Goal: Information Seeking & Learning: Learn about a topic

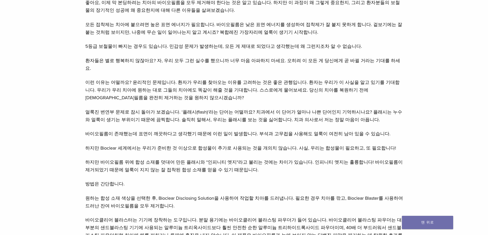
scroll to position [461, 0]
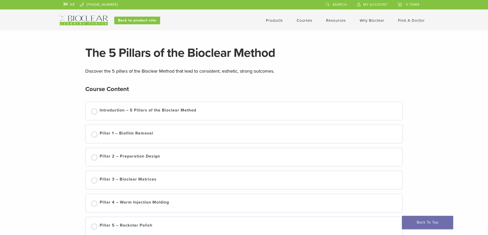
scroll to position [51, 0]
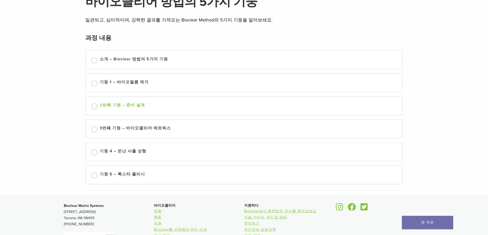
click at [130, 105] on font "2번째 기둥 – 준비 설계" at bounding box center [122, 105] width 45 height 5
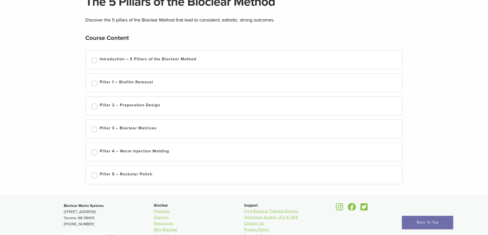
scroll to position [51, 0]
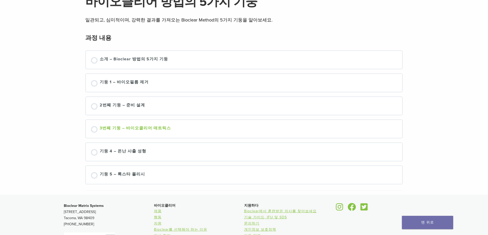
click at [141, 127] on font "3번째 기둥 – 바이오클리어 매트릭스" at bounding box center [135, 128] width 71 height 5
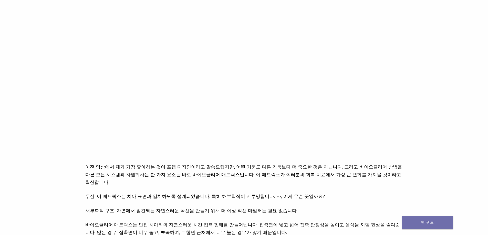
scroll to position [77, 0]
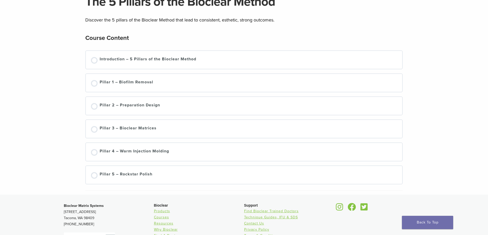
scroll to position [51, 0]
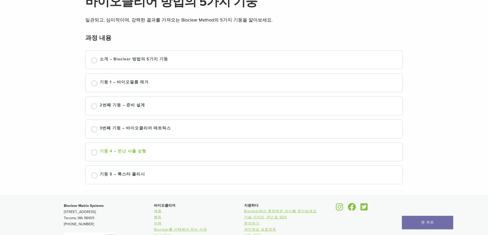
click at [125, 152] on font "기둥 4 – 온난 사출 성형" at bounding box center [123, 151] width 47 height 5
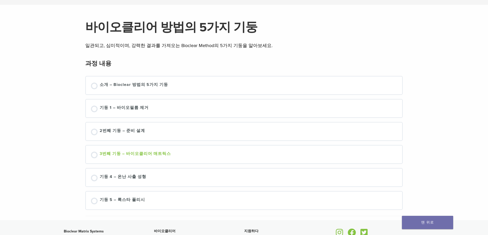
scroll to position [51, 0]
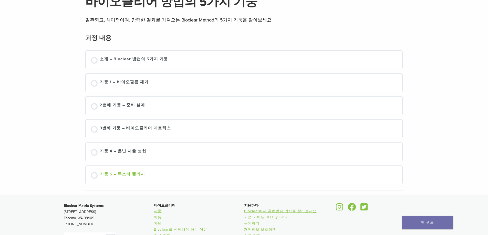
click at [131, 174] on font "기둥 5 – 록스타 폴리시" at bounding box center [122, 174] width 45 height 5
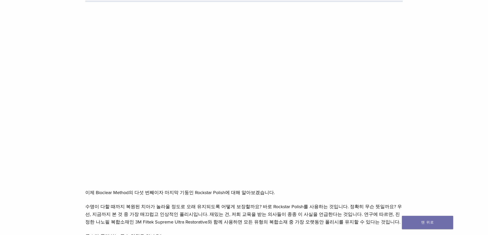
scroll to position [51, 0]
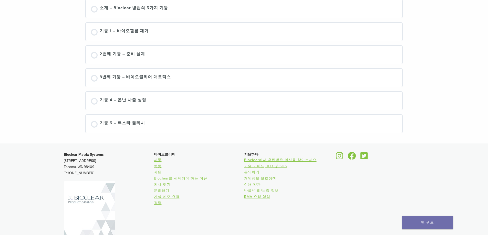
scroll to position [77, 0]
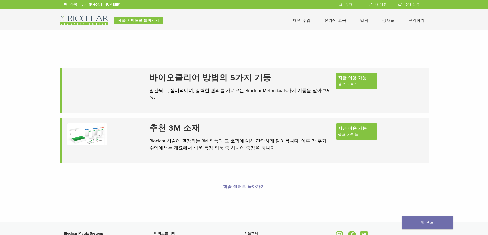
click at [186, 133] on font "추천 3M 소재" at bounding box center [174, 128] width 51 height 10
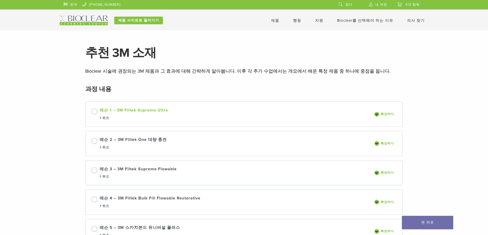
click at [133, 110] on font "레슨 1 – 3M Filtek Supreme Ultra" at bounding box center [134, 110] width 68 height 5
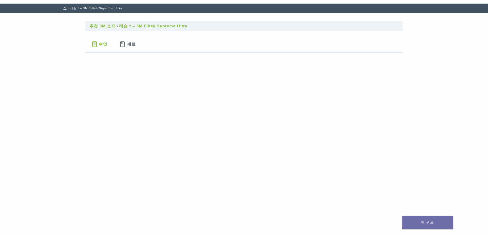
scroll to position [51, 0]
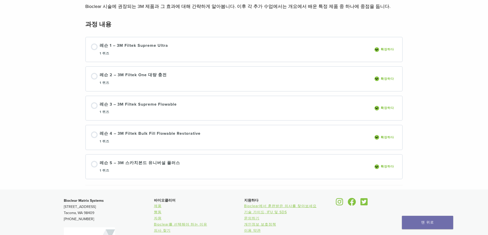
scroll to position [39, 0]
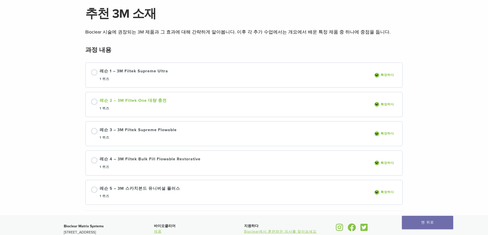
click at [134, 101] on font "레슨 2 – 3M Filtek One 대량 충전" at bounding box center [133, 100] width 67 height 5
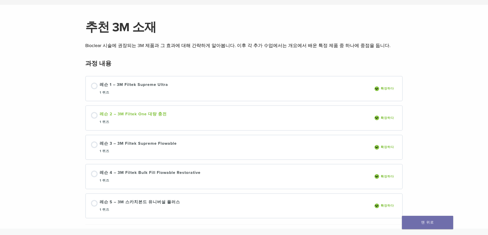
scroll to position [0, 0]
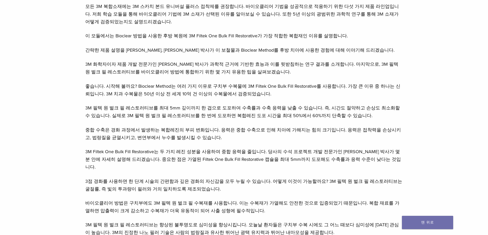
scroll to position [384, 0]
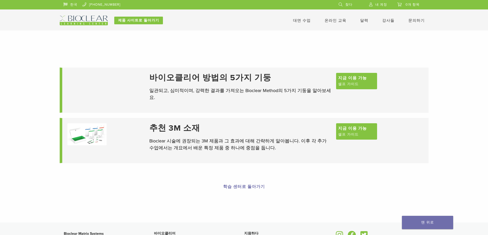
click at [242, 186] on font "학습 센터로 돌아가기" at bounding box center [244, 186] width 42 height 5
click at [95, 19] on img at bounding box center [84, 21] width 48 height 10
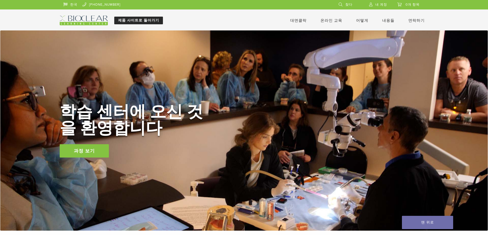
click at [149, 17] on link "제품 사이트로 돌아가기" at bounding box center [138, 21] width 49 height 8
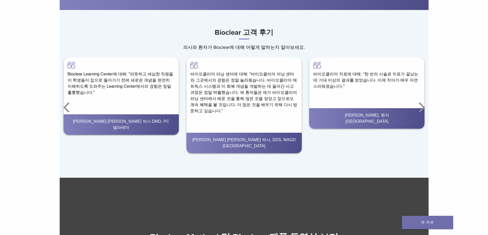
scroll to position [665, 0]
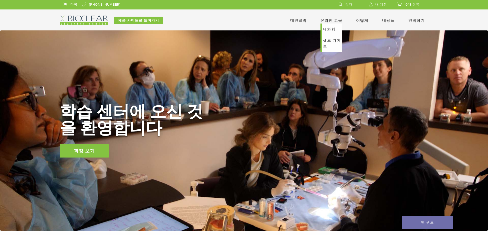
click at [334, 28] on font "대화형" at bounding box center [329, 29] width 12 height 5
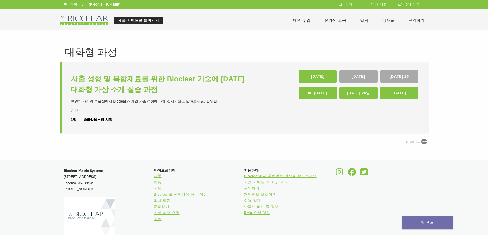
click at [147, 23] on link "제품 사이트로 돌아가기" at bounding box center [138, 21] width 49 height 8
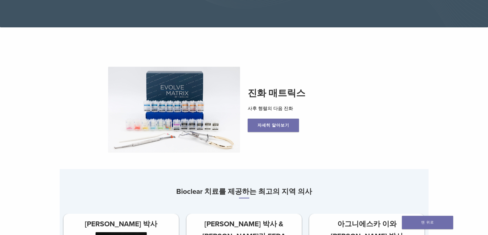
scroll to position [77, 0]
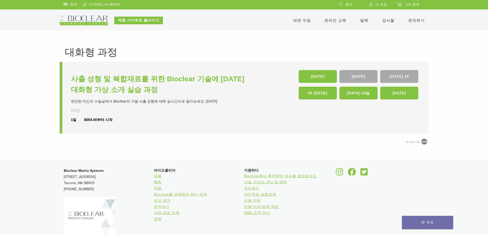
click at [308, 20] on font "대면 수업" at bounding box center [302, 20] width 18 height 5
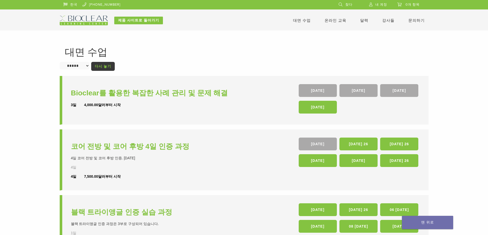
click at [84, 18] on img at bounding box center [84, 21] width 48 height 10
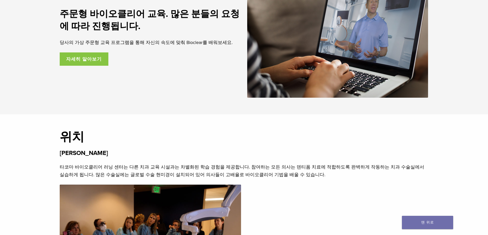
scroll to position [870, 0]
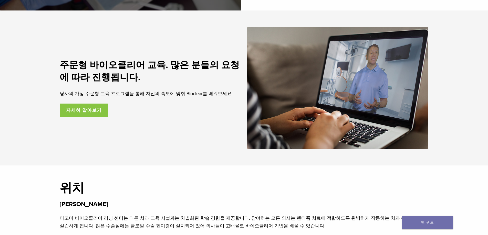
click at [79, 113] on font "자세히 알아보기" at bounding box center [84, 111] width 36 height 6
click at [78, 112] on font "자세히 알아보기" at bounding box center [84, 111] width 36 height 6
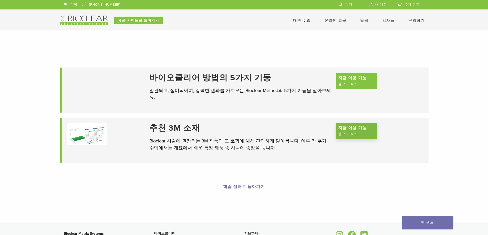
click at [342, 131] on span "지금 이용 가능" at bounding box center [352, 128] width 29 height 6
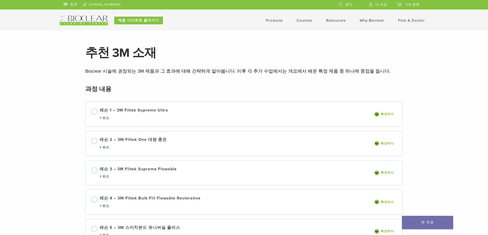
scroll to position [26, 0]
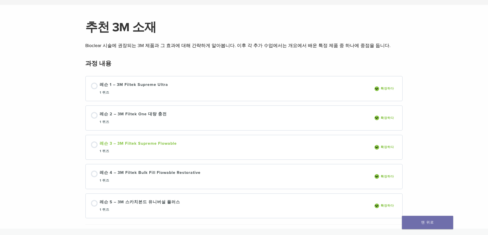
click at [134, 145] on font "레슨 3 – 3M Filtek Supreme Flowable" at bounding box center [138, 143] width 77 height 5
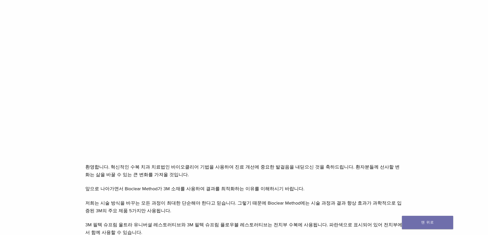
scroll to position [128, 0]
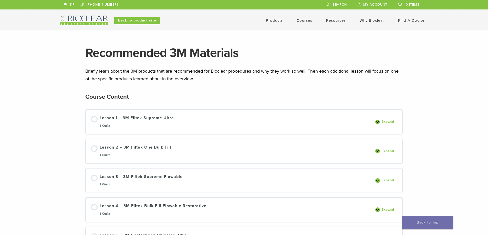
scroll to position [26, 0]
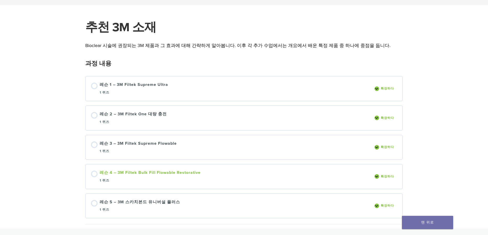
click at [165, 173] on font "레슨 4 – 3M Filtek Bulk Fill Flowable Restorative" at bounding box center [150, 172] width 101 height 5
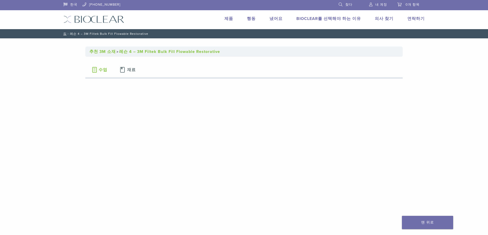
scroll to position [77, 0]
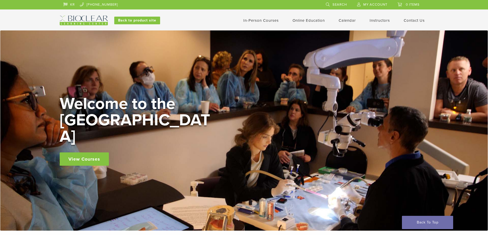
drag, startPoint x: 5, startPoint y: 1, endPoint x: 35, endPoint y: 88, distance: 92.8
click at [35, 88] on div "Welcome to the Learning Center View Courses" at bounding box center [243, 130] width 487 height 200
